Goal: Transaction & Acquisition: Purchase product/service

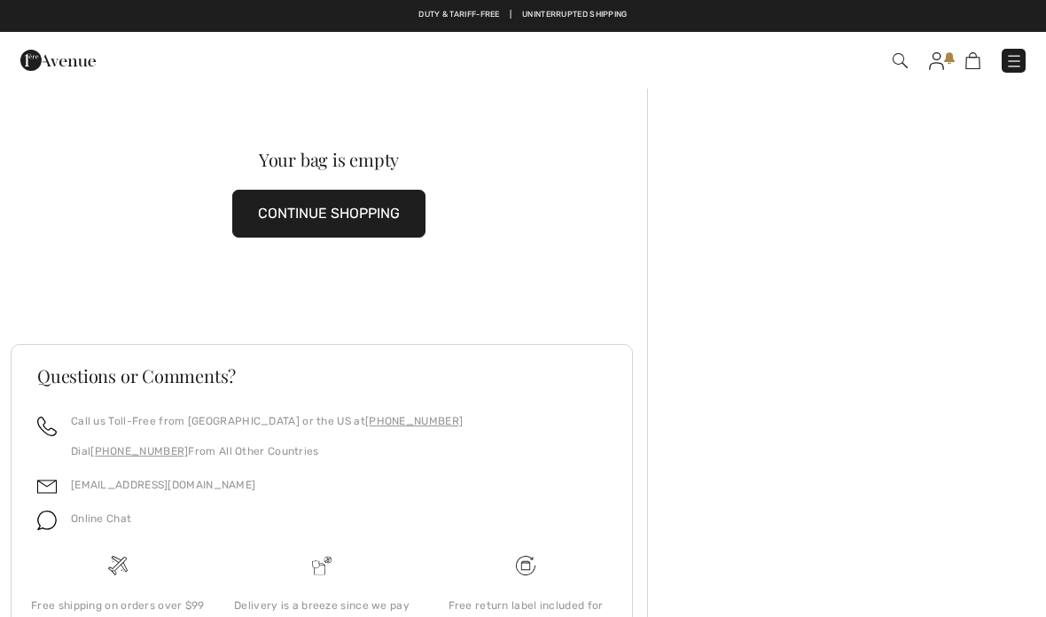
click at [355, 208] on button "CONTINUE SHOPPING" at bounding box center [328, 214] width 193 height 48
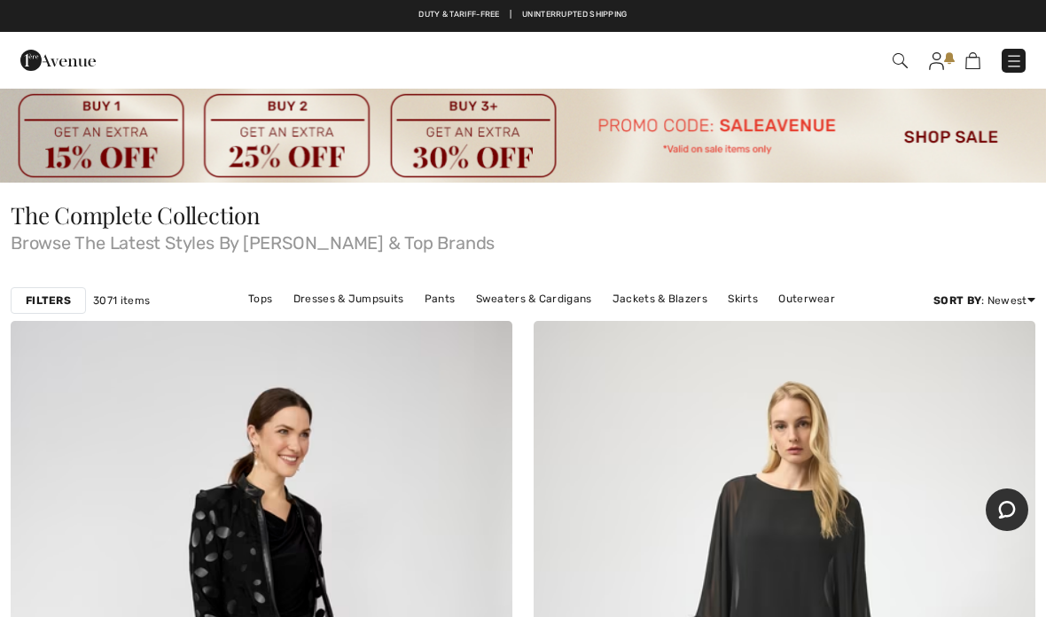
click at [271, 294] on link "Tops" at bounding box center [260, 298] width 42 height 23
click at [264, 301] on link "Tops" at bounding box center [260, 298] width 42 height 23
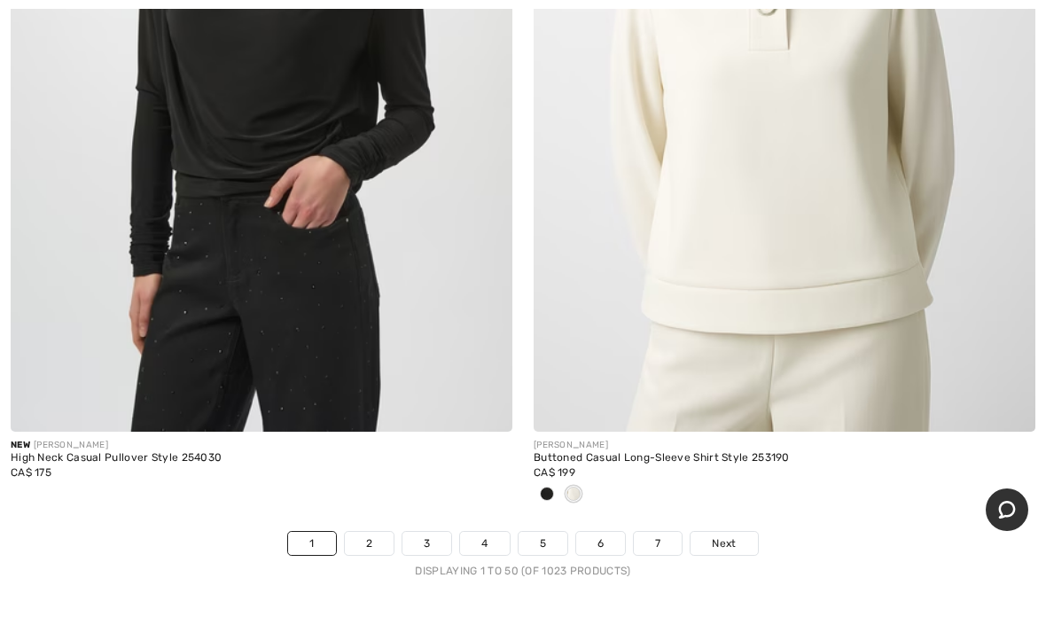
scroll to position [21557, 0]
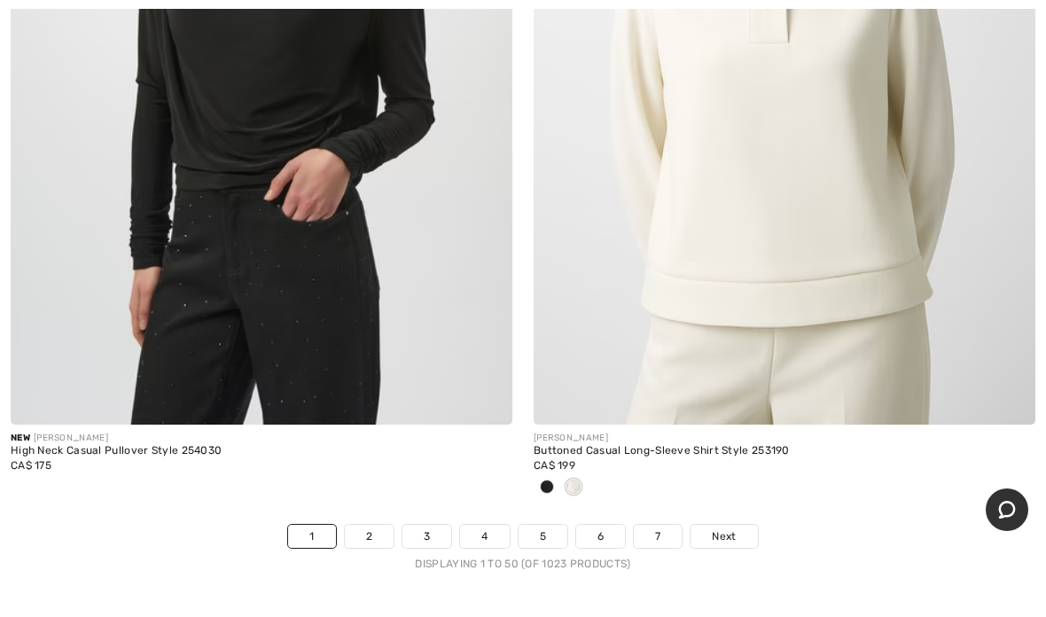
click at [733, 525] on link "Next" at bounding box center [724, 536] width 67 height 23
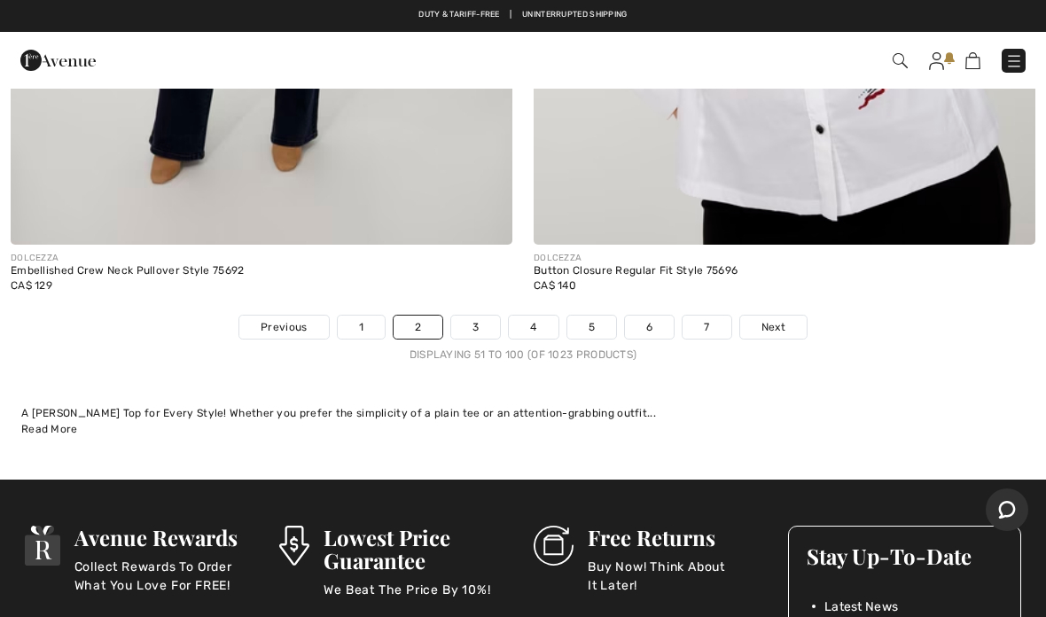
scroll to position [21505, 0]
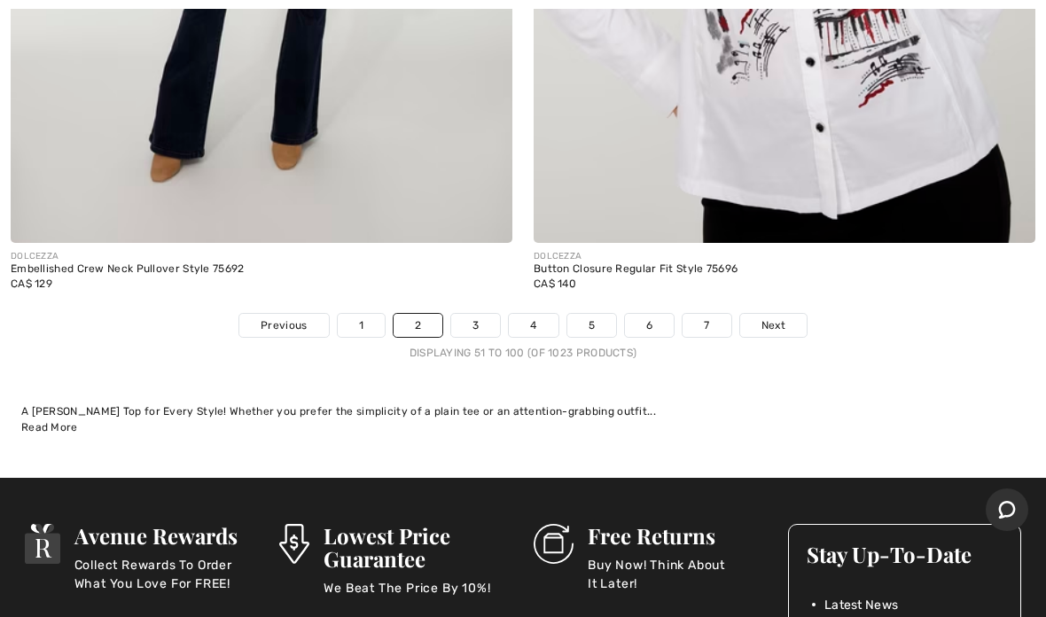
click at [772, 317] on span "Next" at bounding box center [774, 325] width 24 height 16
click at [775, 317] on span "Next" at bounding box center [774, 325] width 24 height 16
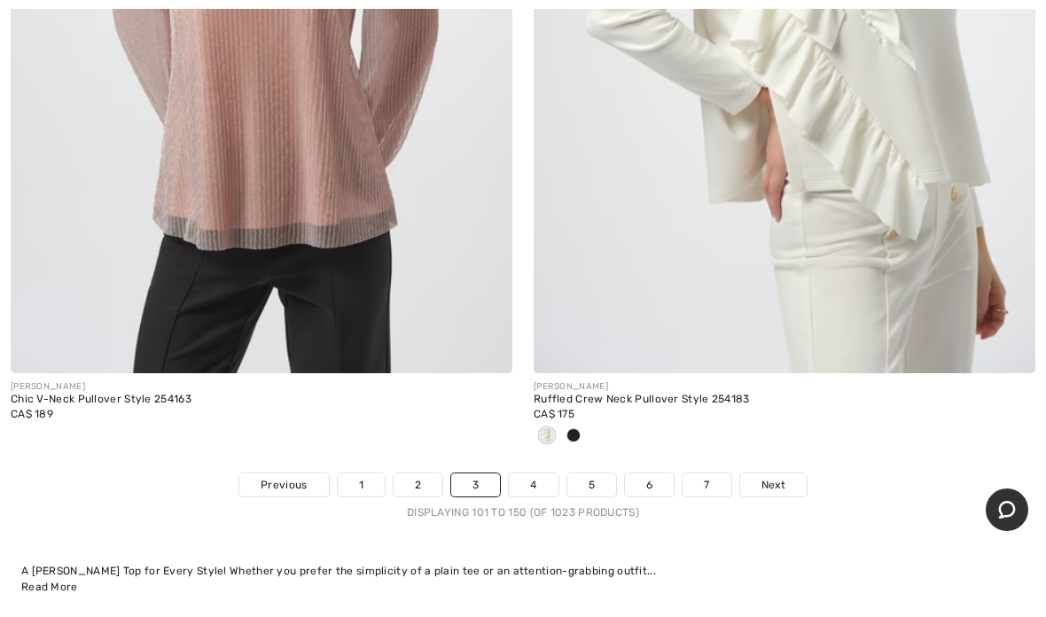
scroll to position [21609, 0]
click at [781, 473] on link "Next" at bounding box center [773, 484] width 67 height 23
click at [775, 476] on span "Next" at bounding box center [774, 484] width 24 height 16
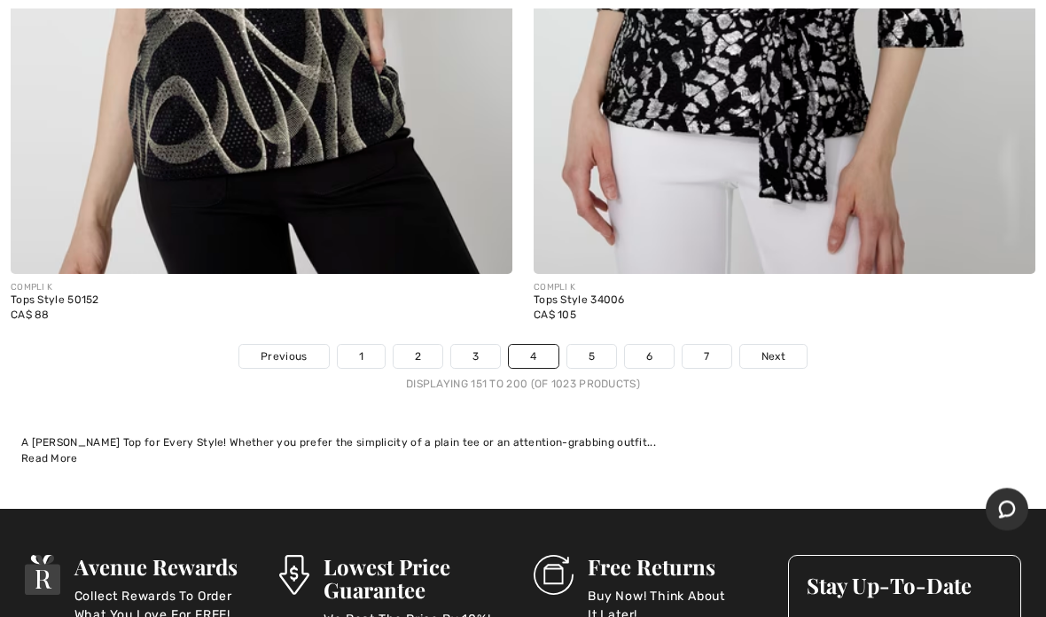
scroll to position [21532, 0]
click at [773, 349] on span "Next" at bounding box center [774, 357] width 24 height 16
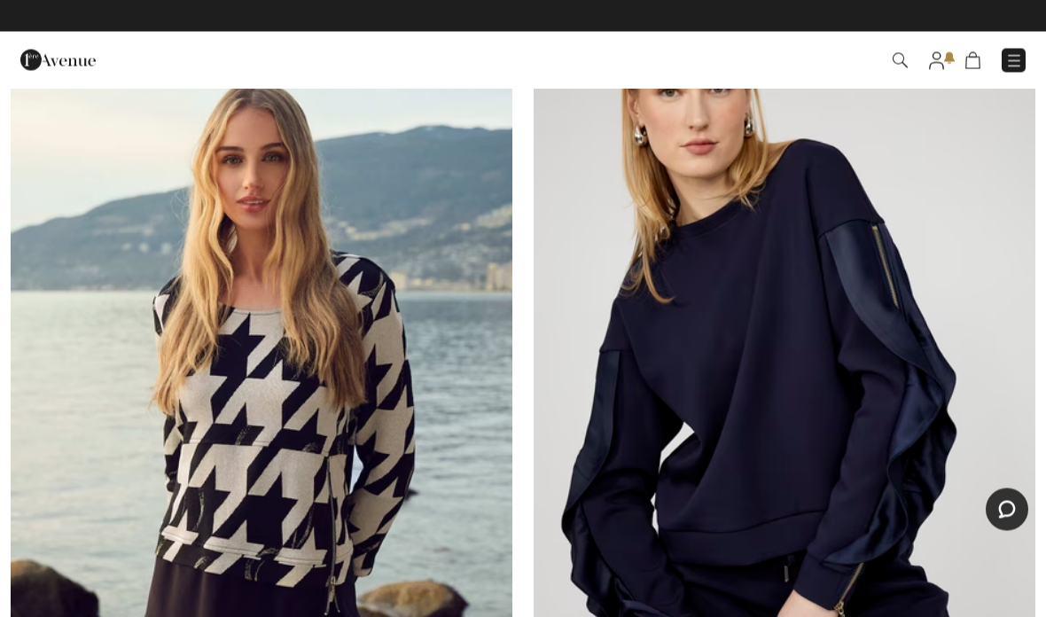
scroll to position [6333, 0]
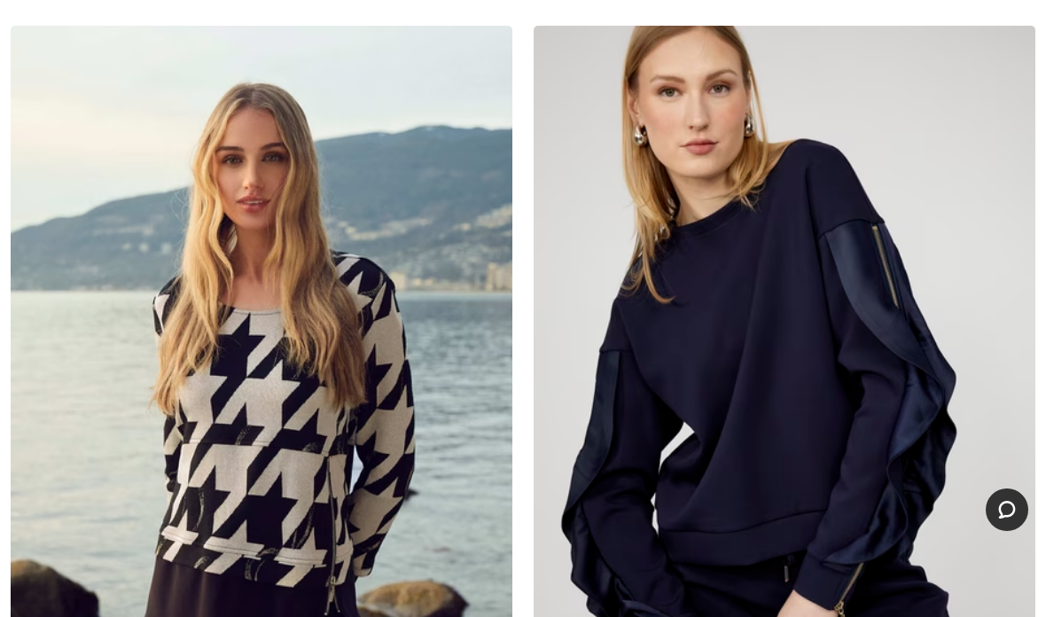
click at [813, 319] on img at bounding box center [785, 402] width 502 height 753
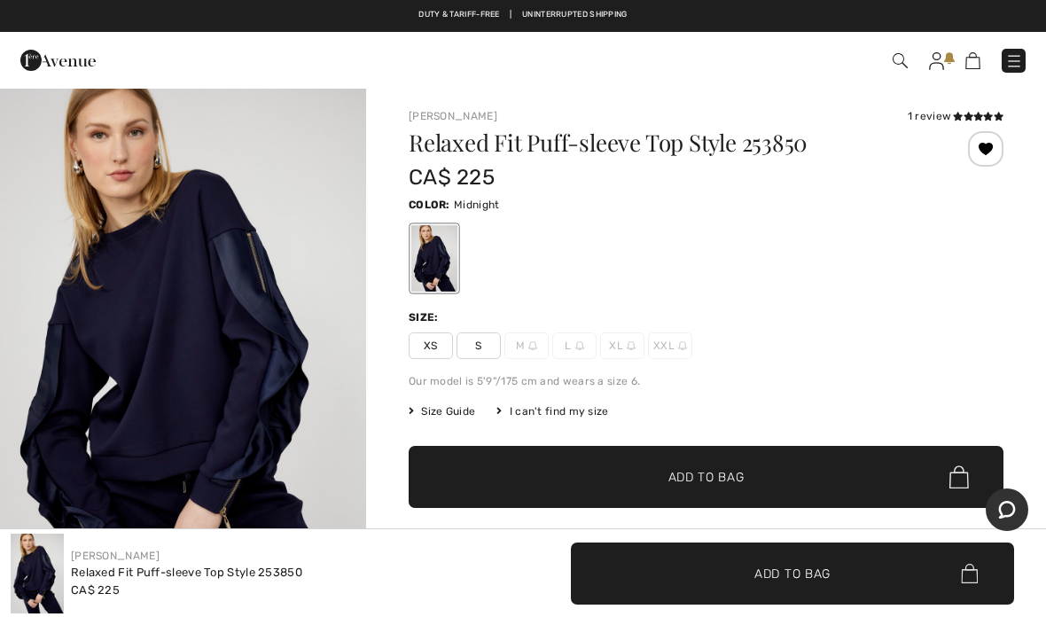
click at [570, 407] on div "I can't find my size" at bounding box center [553, 411] width 112 height 16
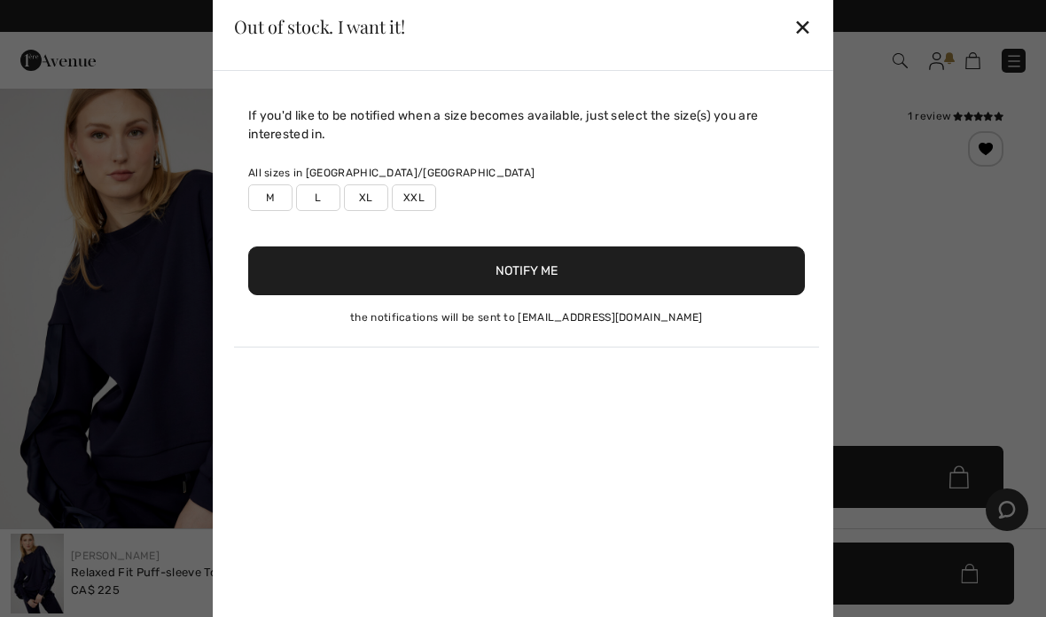
click at [326, 194] on label "L" at bounding box center [318, 197] width 44 height 27
type input "true"
click at [532, 268] on button "Notify Me" at bounding box center [526, 271] width 557 height 49
click at [804, 24] on div "✕" at bounding box center [803, 26] width 19 height 37
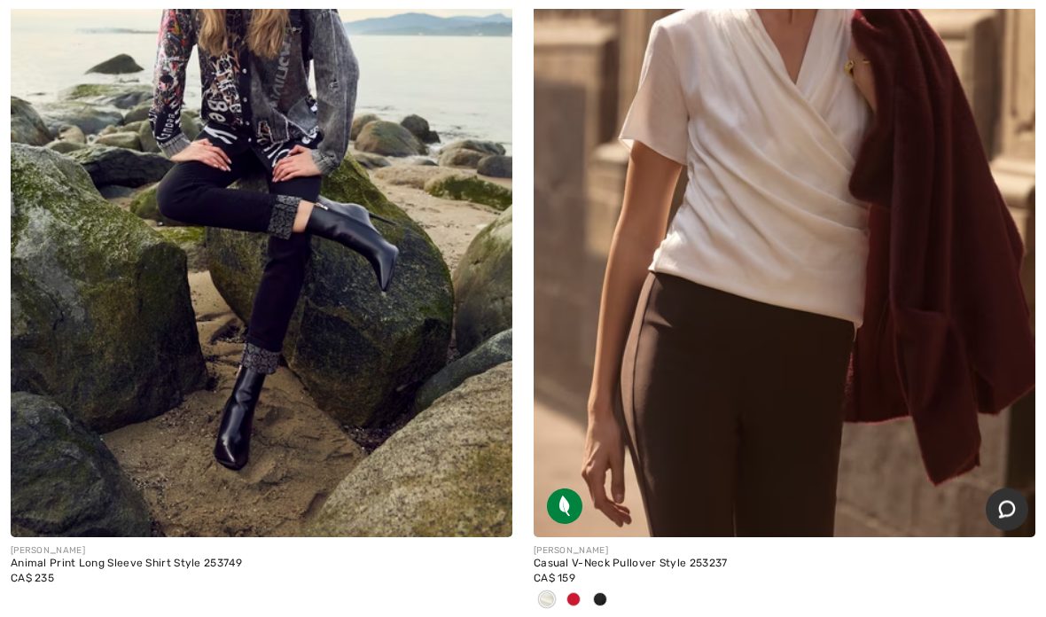
scroll to position [13501, 0]
click at [735, 283] on img at bounding box center [785, 161] width 502 height 753
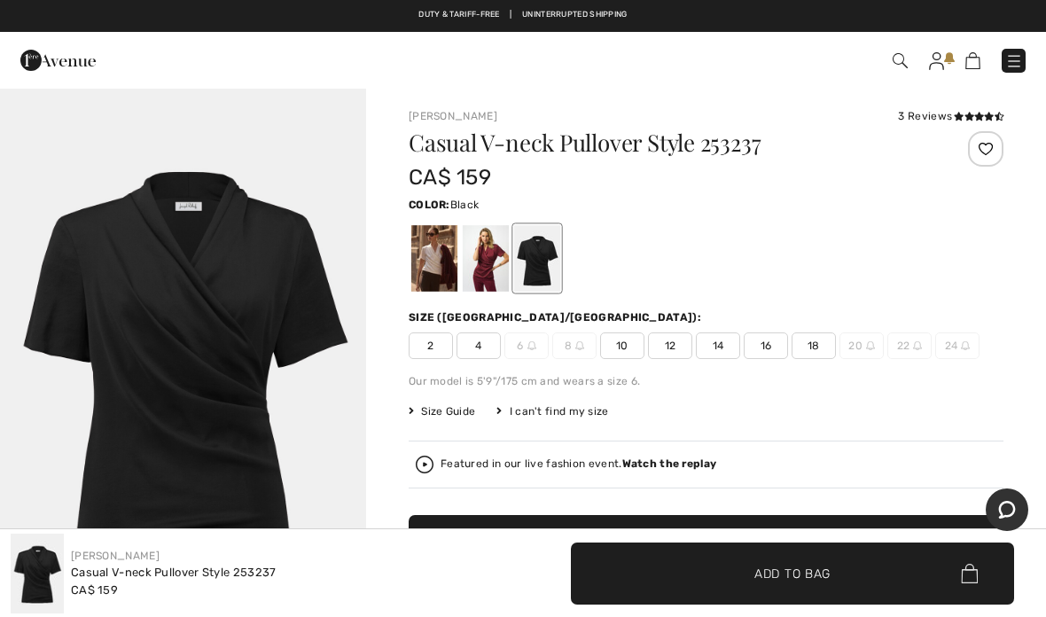
click at [483, 262] on div at bounding box center [486, 258] width 46 height 67
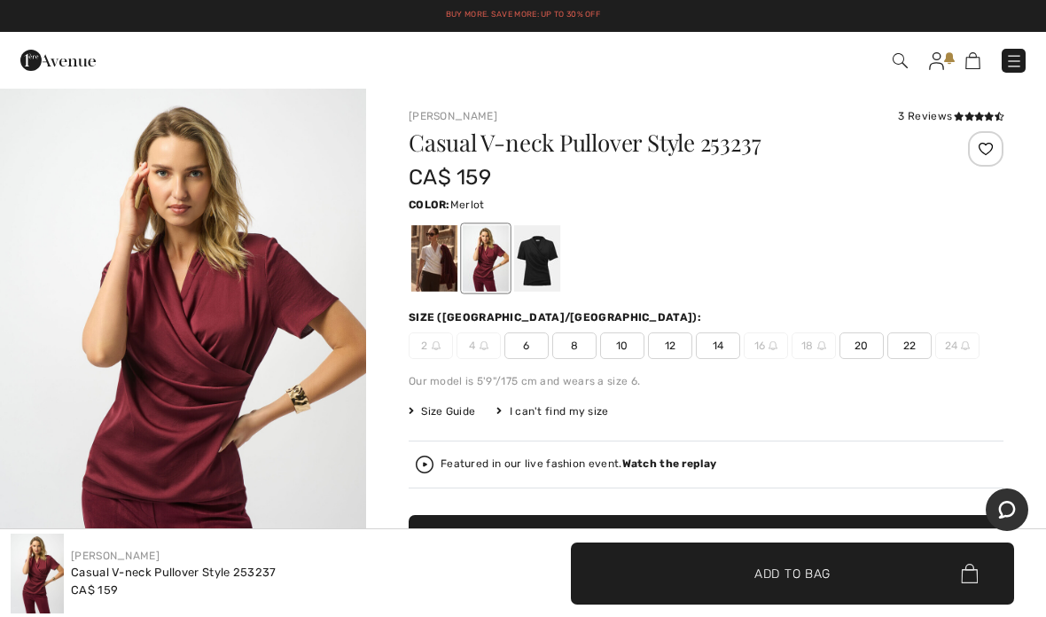
click at [671, 344] on span "12" at bounding box center [670, 346] width 44 height 27
click at [451, 408] on span "Size Guide" at bounding box center [442, 411] width 67 height 16
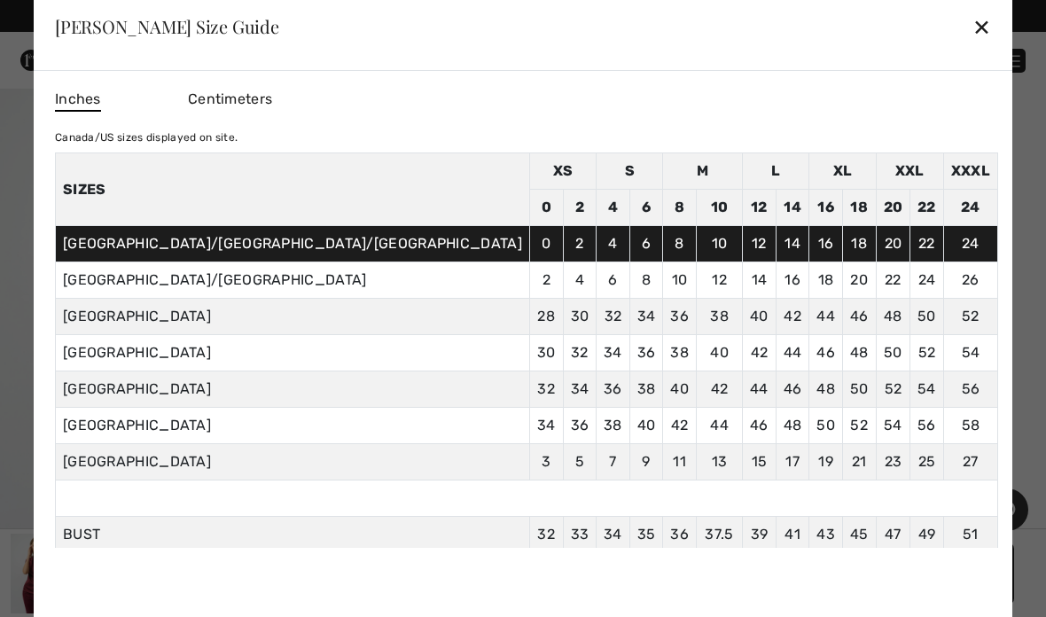
click at [973, 28] on div "✕" at bounding box center [982, 26] width 19 height 37
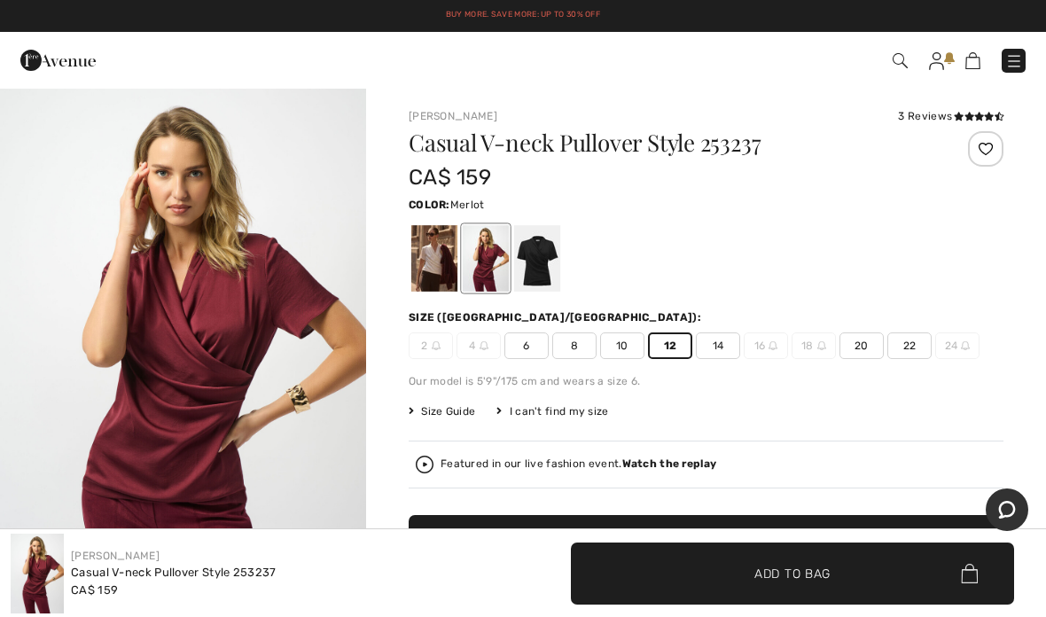
click at [725, 346] on span "14" at bounding box center [718, 346] width 44 height 27
click at [784, 575] on span "Add to Bag" at bounding box center [793, 573] width 76 height 19
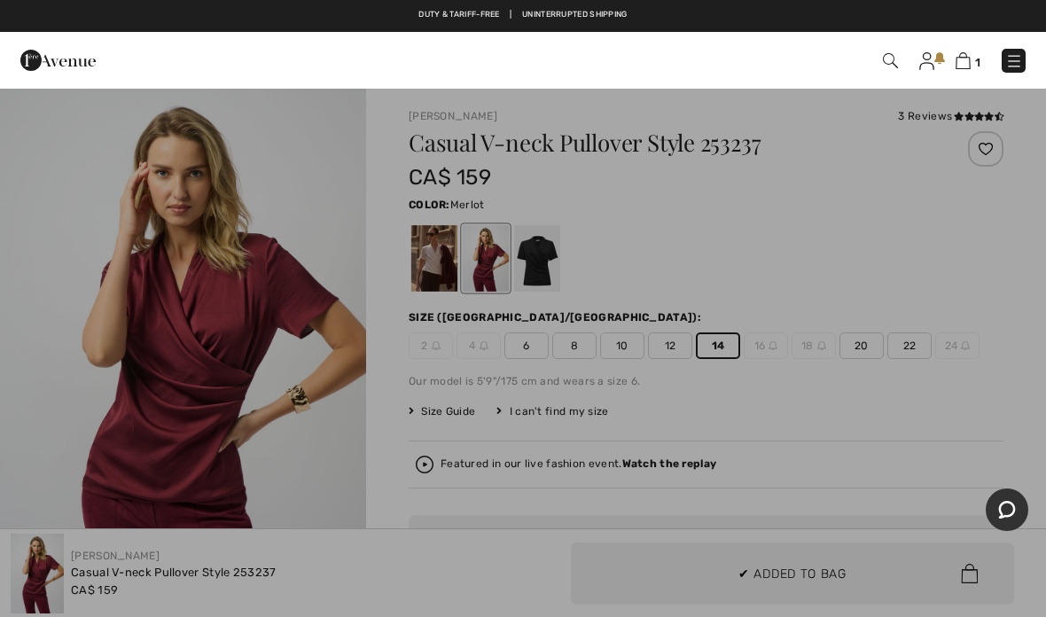
click at [792, 566] on div at bounding box center [523, 308] width 1046 height 617
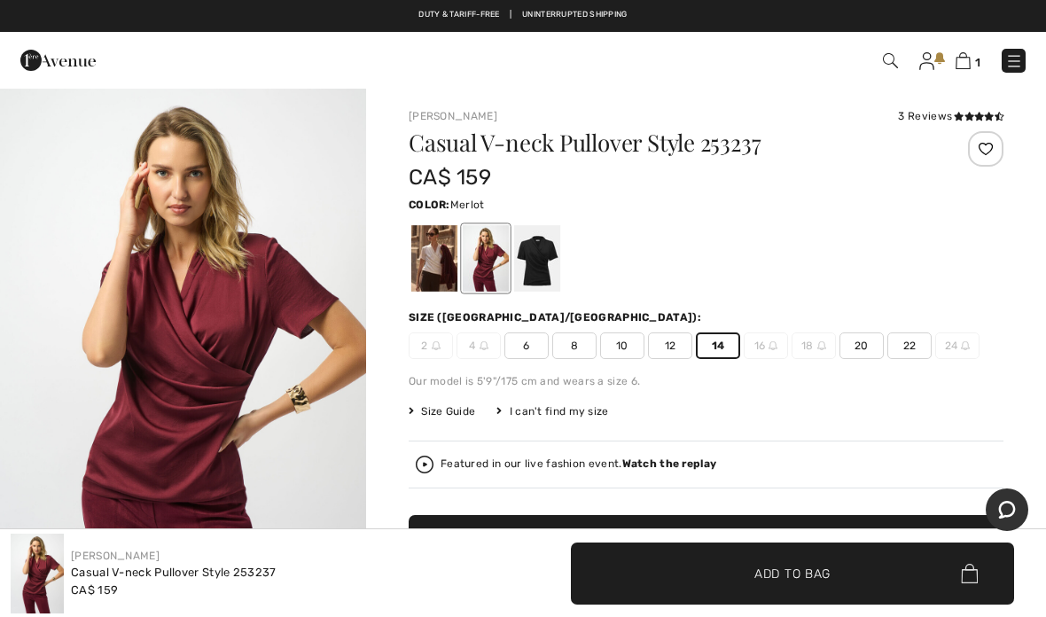
click at [969, 56] on img at bounding box center [963, 60] width 15 height 17
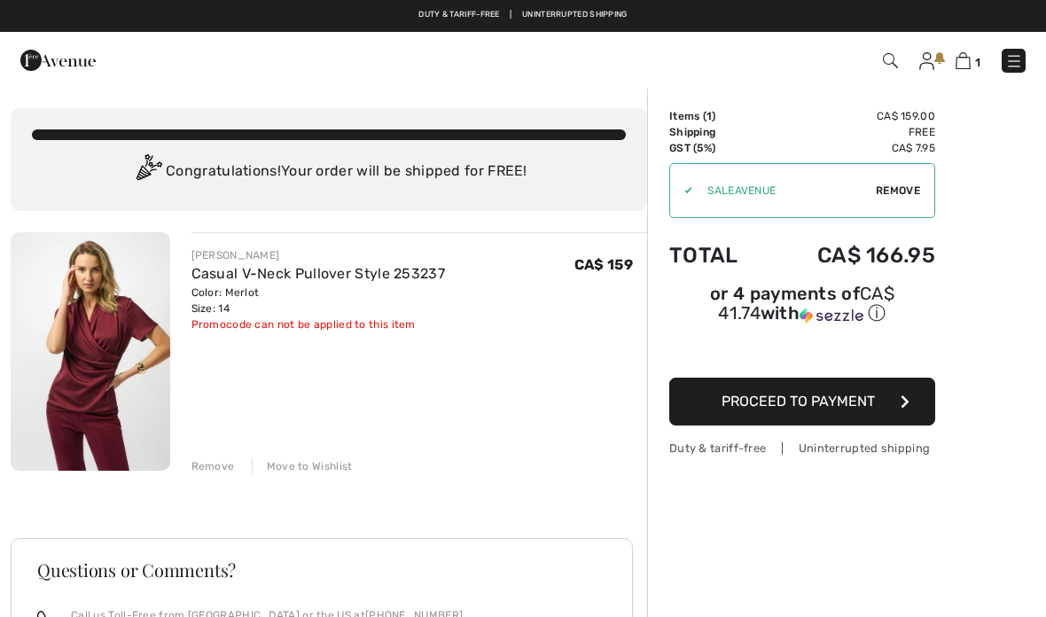
click at [785, 404] on span "Proceed to Payment" at bounding box center [798, 401] width 153 height 17
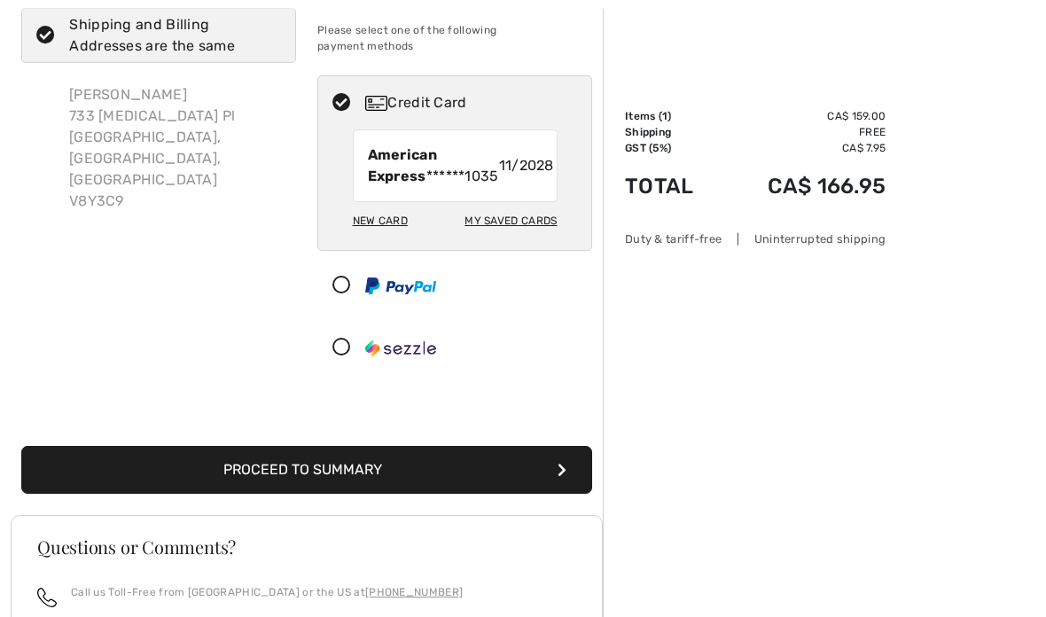
scroll to position [130, 0]
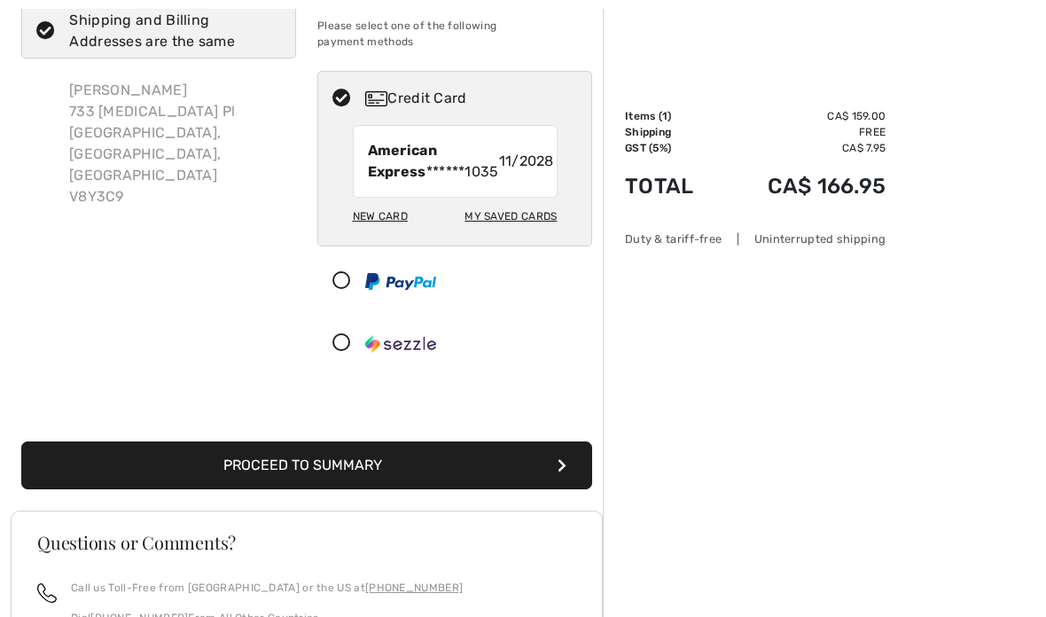
click at [350, 476] on button "Proceed to Summary" at bounding box center [306, 466] width 571 height 48
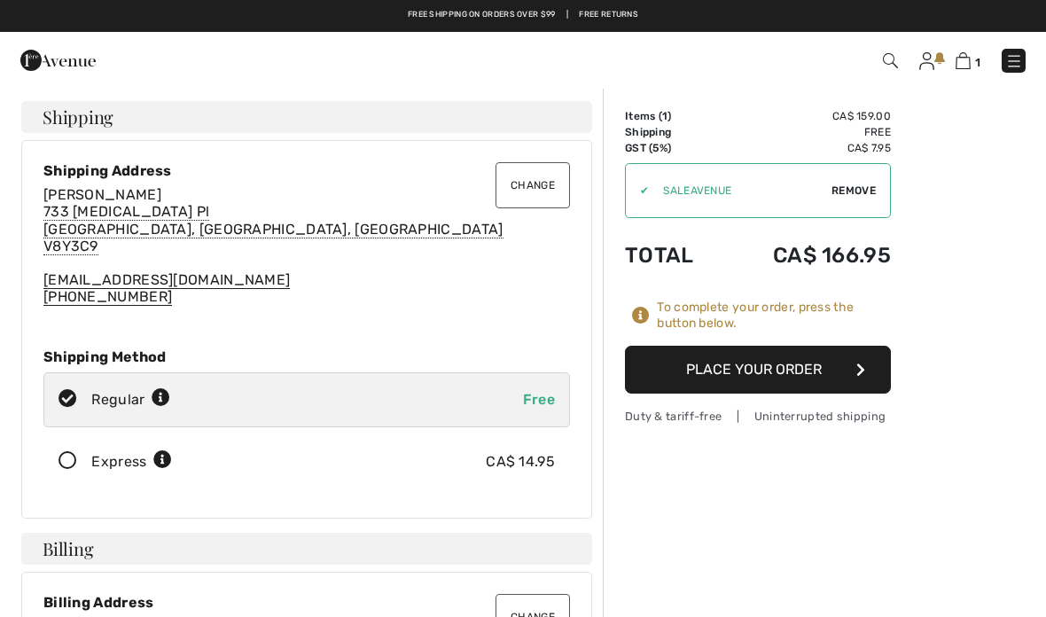
click at [779, 367] on button "Place Your Order" at bounding box center [758, 370] width 266 height 48
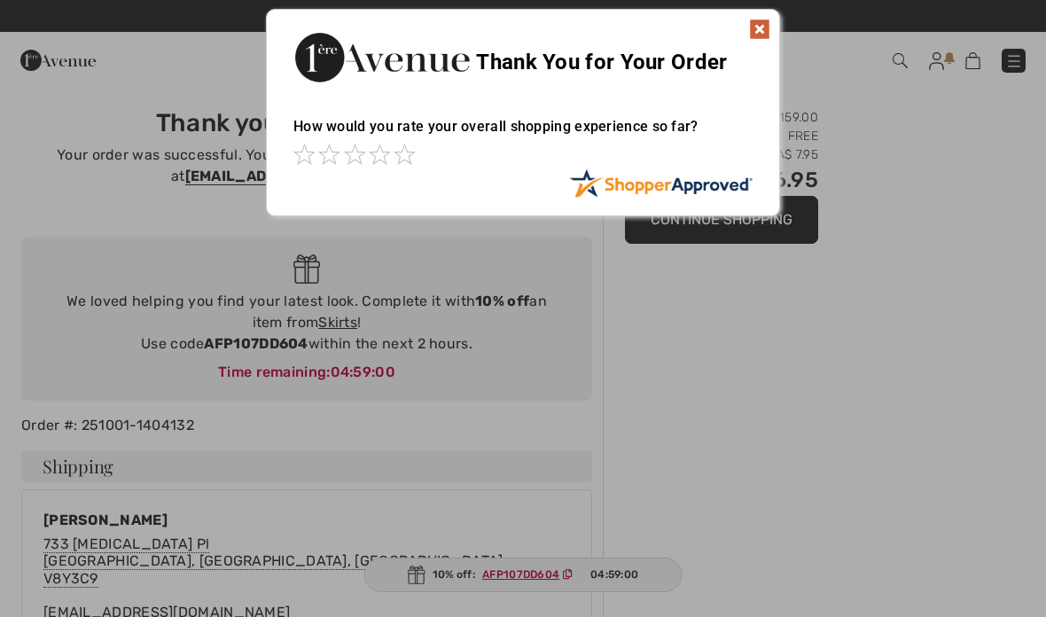
click at [761, 29] on img at bounding box center [759, 29] width 21 height 21
